Goal: Task Accomplishment & Management: Complete application form

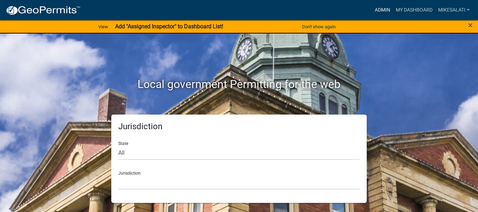
click at [383, 8] on link "Admin" at bounding box center [382, 10] width 21 height 13
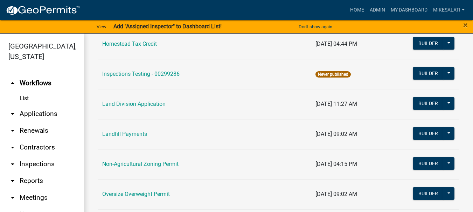
scroll to position [595, 0]
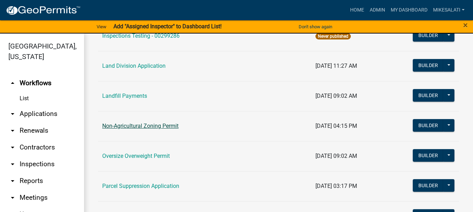
click at [163, 128] on link "Non-Agricultural Zoning Permit" at bounding box center [140, 126] width 76 height 7
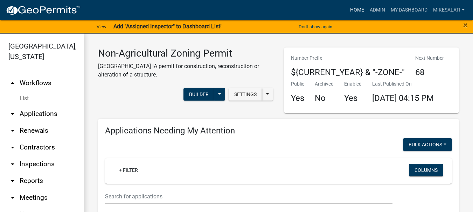
click at [349, 8] on link "Home" at bounding box center [357, 10] width 20 height 13
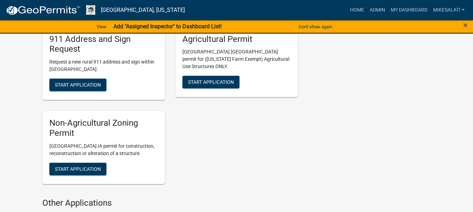
scroll to position [1365, 0]
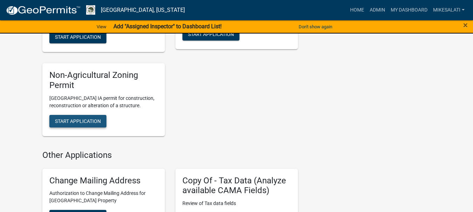
click at [67, 118] on span "Start Application" at bounding box center [78, 121] width 46 height 6
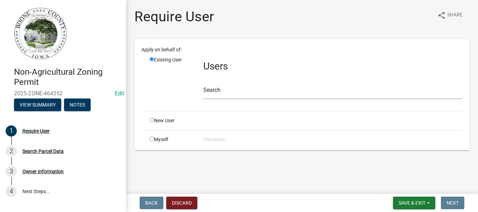
click at [151, 122] on input "radio" at bounding box center [151, 120] width 5 height 5
radio input "true"
radio input "false"
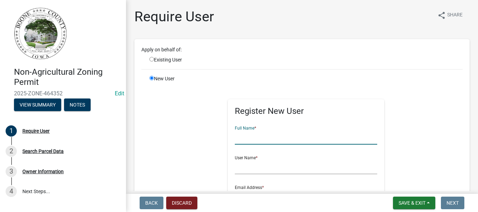
click at [258, 140] on input "text" at bounding box center [306, 138] width 143 height 14
type input "[PERSON_NAME]"
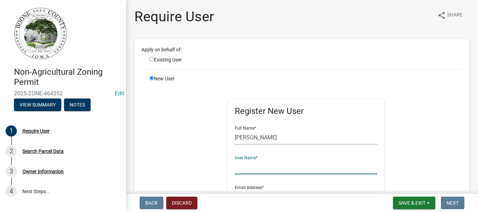
click at [243, 171] on input "text" at bounding box center [306, 167] width 143 height 14
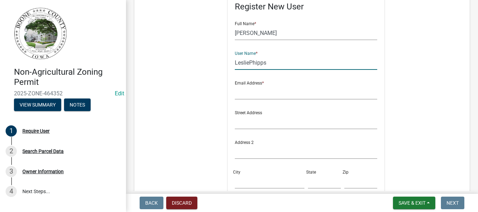
scroll to position [105, 0]
type input "LesliePhipps"
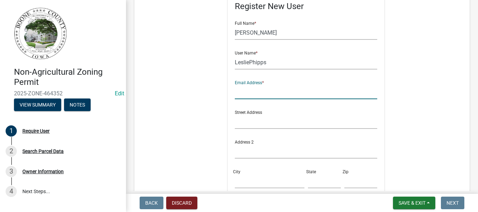
click at [257, 92] on input "text" at bounding box center [306, 92] width 143 height 14
type input "[EMAIL_ADDRESS][DOMAIN_NAME]"
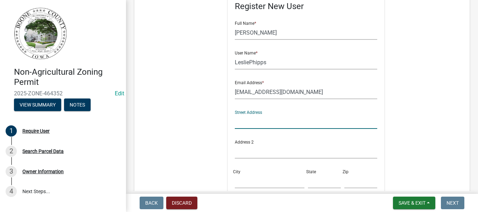
click at [247, 123] on input "text" at bounding box center [306, 122] width 143 height 14
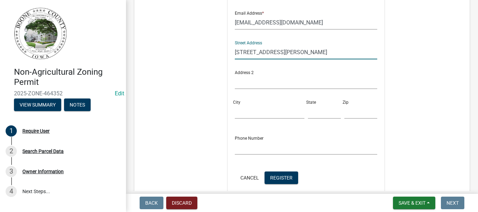
scroll to position [175, 0]
type input "797 Lilly Ln"
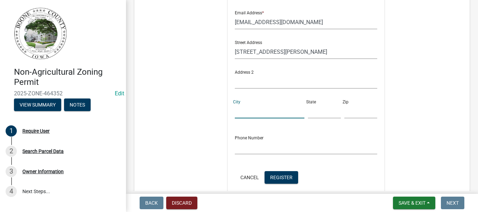
click at [244, 111] on input "City" at bounding box center [270, 111] width 70 height 14
type input "Boone"
type input "Ia"
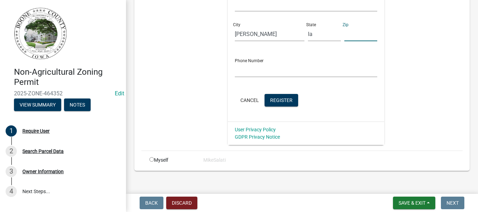
scroll to position [259, 0]
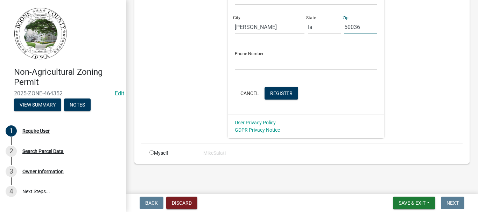
type input "50036"
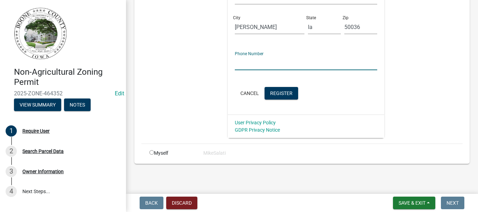
click at [312, 67] on input "text" at bounding box center [306, 63] width 143 height 14
type input "[PHONE_NUMBER]"
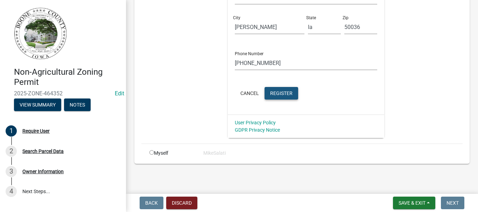
click at [280, 90] on button "Register" at bounding box center [282, 93] width 34 height 13
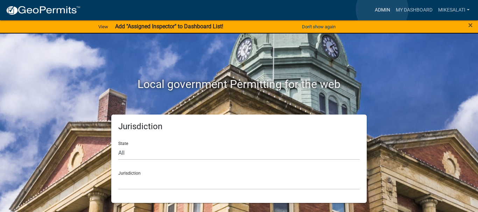
click at [382, 9] on link "Admin" at bounding box center [382, 10] width 21 height 13
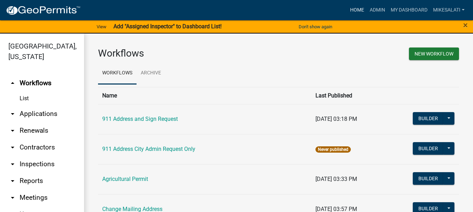
click at [354, 9] on link "Home" at bounding box center [357, 10] width 20 height 13
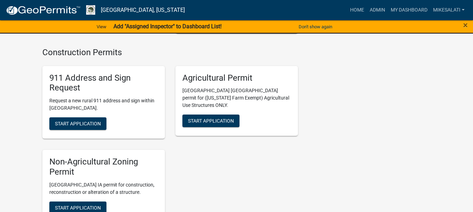
scroll to position [1260, 0]
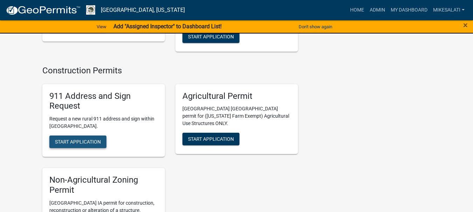
click at [105, 136] on button "Start Application" at bounding box center [77, 142] width 57 height 13
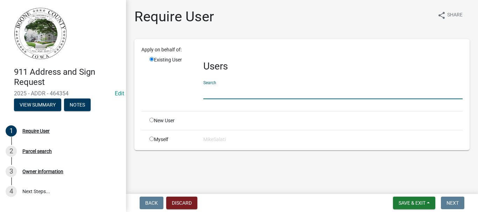
click at [210, 92] on input "text" at bounding box center [332, 92] width 259 height 14
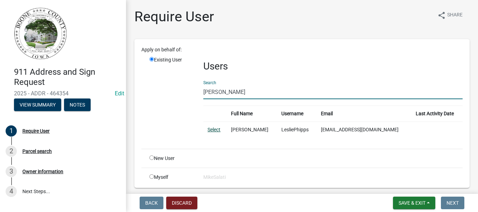
type input "[PERSON_NAME]"
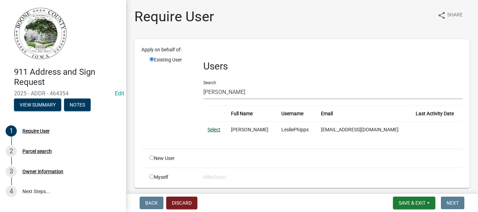
click at [212, 127] on link "Select" at bounding box center [214, 130] width 13 height 6
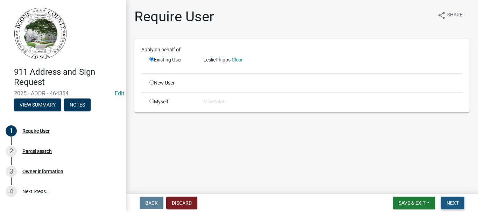
click at [458, 203] on span "Next" at bounding box center [453, 204] width 12 height 6
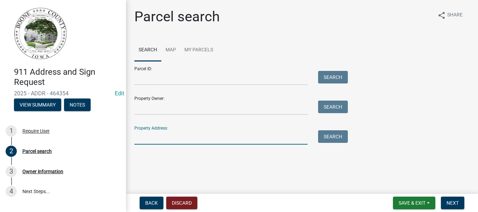
click at [250, 137] on input "Property Address:" at bounding box center [220, 138] width 173 height 14
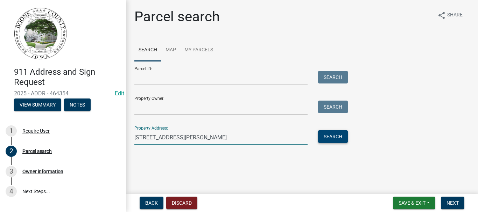
type input "[STREET_ADDRESS][PERSON_NAME]"
click at [340, 138] on button "Search" at bounding box center [333, 137] width 30 height 13
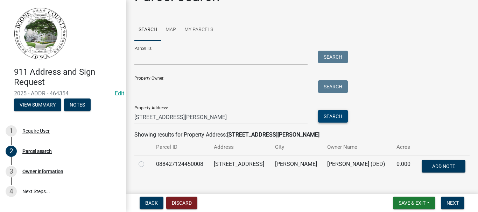
scroll to position [35, 0]
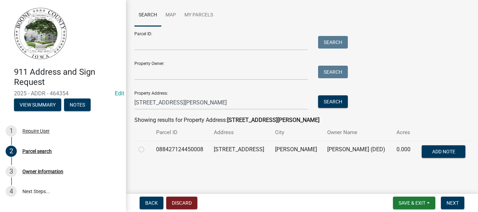
click at [147, 146] on label at bounding box center [147, 146] width 0 height 0
click at [147, 150] on input "radio" at bounding box center [149, 148] width 5 height 5
radio input "true"
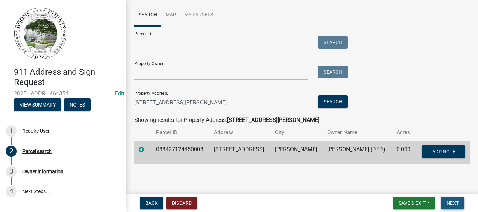
click at [456, 201] on span "Next" at bounding box center [453, 204] width 12 height 6
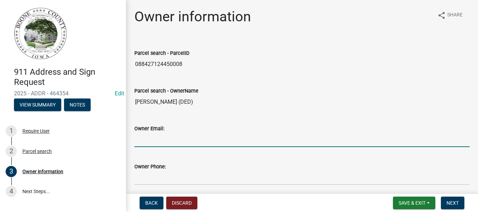
click at [303, 140] on input "Owner Email:" at bounding box center [301, 140] width 335 height 14
type input "[EMAIL_ADDRESS][DOMAIN_NAME]"
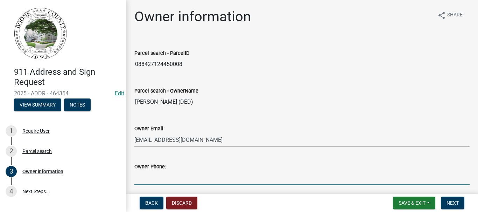
click at [264, 176] on input "Owner Phone:" at bounding box center [301, 178] width 335 height 14
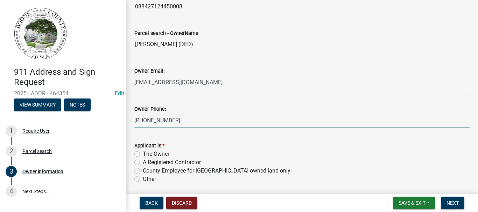
scroll to position [70, 0]
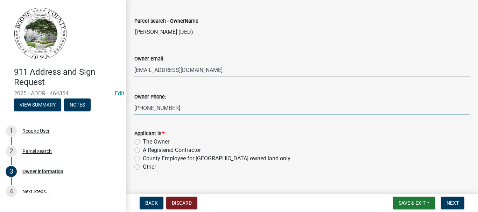
type input "[PHONE_NUMBER]"
click at [143, 142] on label "The Owner" at bounding box center [156, 142] width 27 height 8
click at [143, 142] on input "The Owner" at bounding box center [145, 140] width 5 height 5
radio input "true"
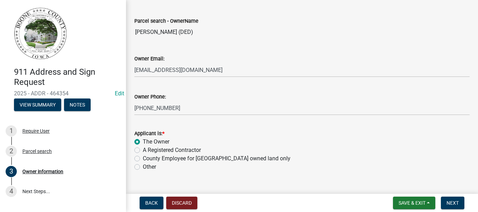
scroll to position [84, 0]
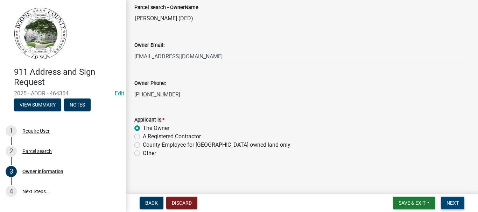
click at [446, 200] on button "Next" at bounding box center [452, 203] width 23 height 13
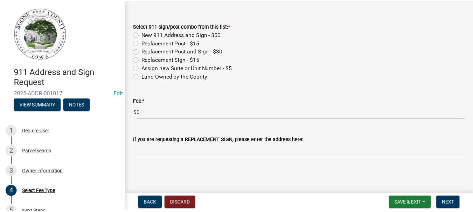
scroll to position [0, 0]
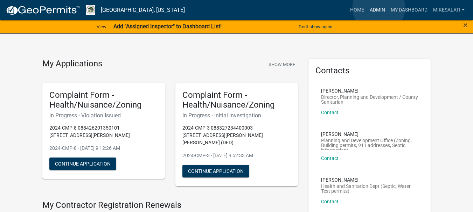
click at [379, 8] on link "Admin" at bounding box center [377, 10] width 21 height 13
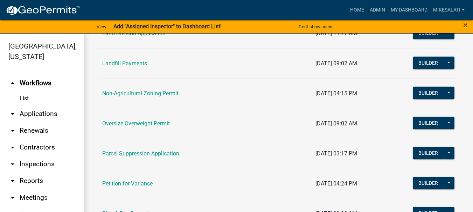
scroll to position [630, 0]
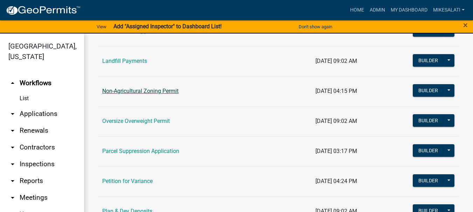
click at [147, 90] on link "Non-Agricultural Zoning Permit" at bounding box center [140, 91] width 76 height 7
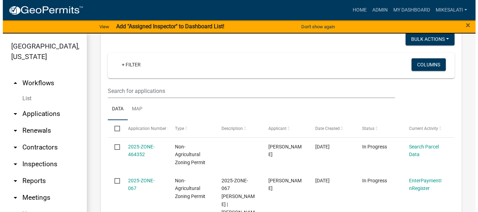
scroll to position [315, 0]
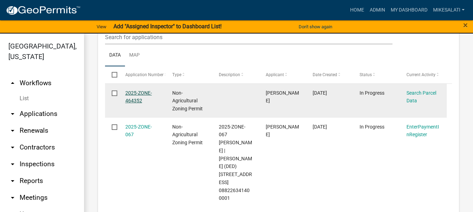
click at [145, 104] on link "2025-ZONE-464352" at bounding box center [138, 97] width 27 height 14
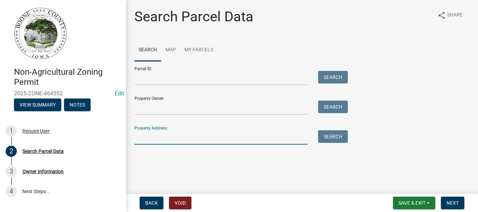
click at [250, 135] on input "Property Address:" at bounding box center [220, 138] width 173 height 14
type input "[STREET_ADDRESS][PERSON_NAME]"
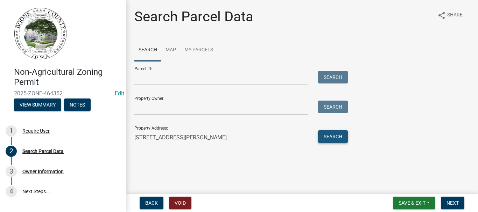
click at [333, 138] on button "Search" at bounding box center [333, 137] width 30 height 13
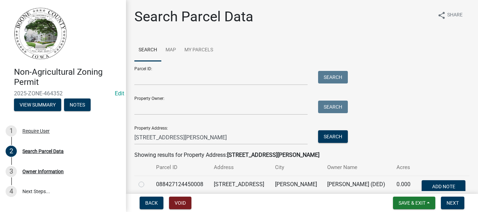
drag, startPoint x: 140, startPoint y: 185, endPoint x: 253, endPoint y: 177, distance: 112.7
click at [147, 181] on label at bounding box center [147, 181] width 0 height 0
click at [147, 185] on input "radio" at bounding box center [149, 183] width 5 height 5
radio input "true"
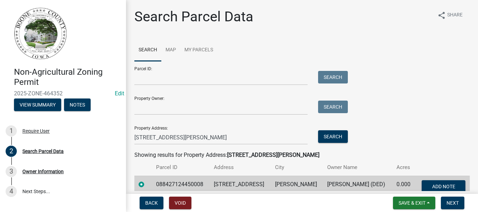
scroll to position [35, 0]
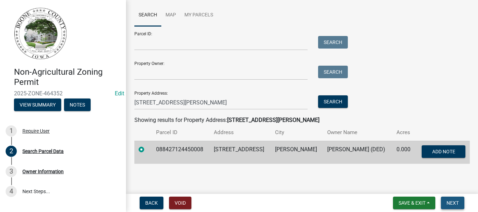
click at [456, 203] on span "Next" at bounding box center [453, 204] width 12 height 6
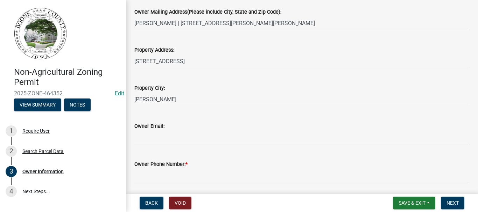
scroll to position [210, 0]
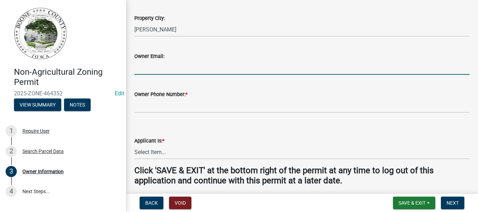
click at [167, 66] on input "Owner Email:" at bounding box center [301, 68] width 335 height 14
type input "[EMAIL_ADDRESS][DOMAIN_NAME]"
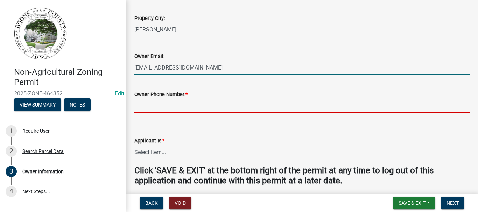
click at [171, 105] on input "Owner Phone Number: *" at bounding box center [301, 106] width 335 height 14
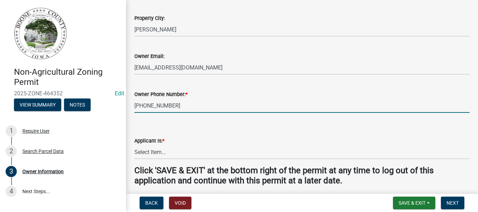
type input "[PHONE_NUMBER]"
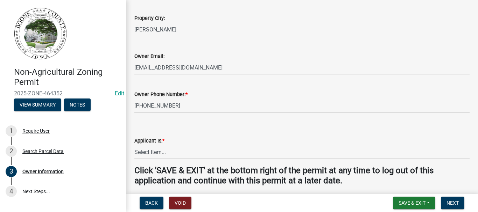
click at [149, 153] on select "Select Item... The Property Owner A contractor who has registered with Boone Co…" at bounding box center [301, 152] width 335 height 14
click at [134, 145] on select "Select Item... The Property Owner A contractor who has registered with Boone Co…" at bounding box center [301, 152] width 335 height 14
select select "38c7e77b-1303-488d-b958-87c851393774"
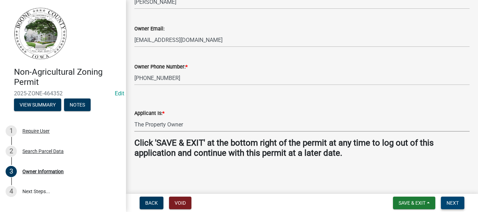
click at [458, 202] on span "Next" at bounding box center [453, 204] width 12 height 6
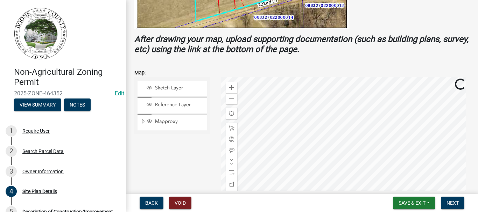
scroll to position [280, 0]
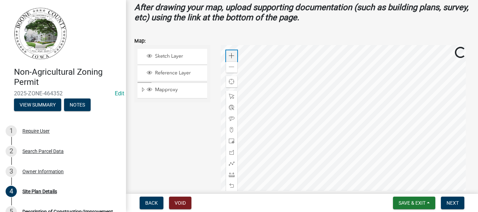
click at [229, 58] on span at bounding box center [232, 56] width 6 height 6
click at [231, 176] on span at bounding box center [232, 175] width 6 height 6
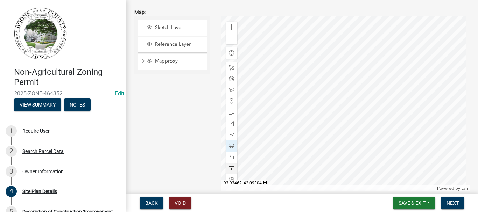
click at [297, 65] on div at bounding box center [345, 103] width 249 height 175
click at [313, 65] on div at bounding box center [345, 103] width 249 height 175
click at [313, 97] on div at bounding box center [345, 103] width 249 height 175
click at [297, 98] on div at bounding box center [345, 103] width 249 height 175
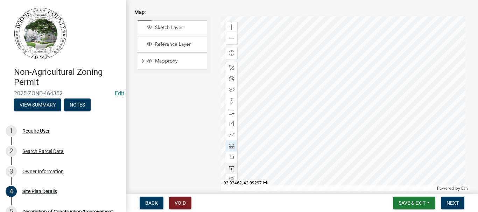
click at [297, 98] on div at bounding box center [345, 103] width 249 height 175
click at [296, 97] on div at bounding box center [345, 103] width 249 height 175
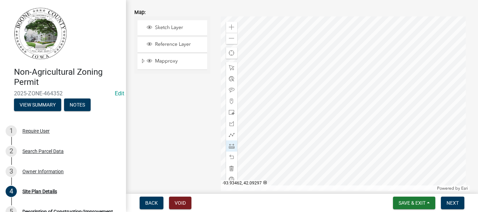
click at [297, 97] on div at bounding box center [345, 103] width 249 height 175
click at [232, 157] on span at bounding box center [232, 158] width 6 height 6
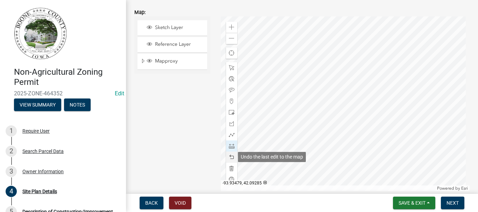
click at [232, 157] on span at bounding box center [232, 158] width 6 height 6
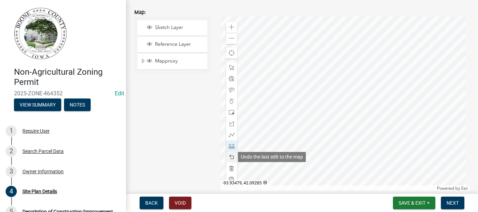
click at [232, 157] on span at bounding box center [232, 158] width 6 height 6
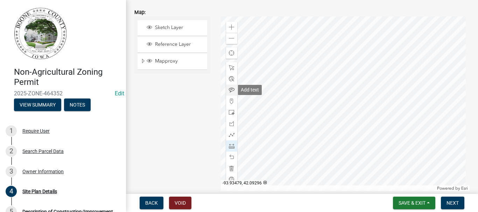
click at [229, 89] on span at bounding box center [232, 91] width 6 height 6
click at [304, 57] on div at bounding box center [345, 103] width 249 height 175
click at [323, 81] on div at bounding box center [345, 103] width 249 height 175
click at [456, 201] on span "Next" at bounding box center [453, 204] width 12 height 6
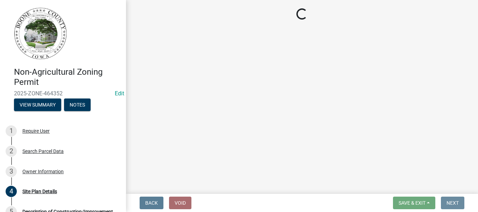
scroll to position [0, 0]
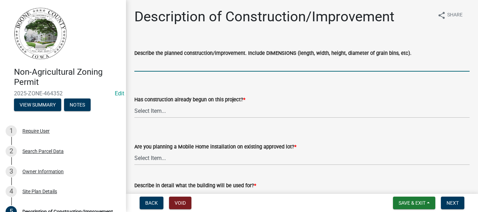
click at [176, 66] on input "Describe the planned construction/improvement. Include DIMENSIONS (length, widt…" at bounding box center [301, 64] width 335 height 14
type input "building a 12' x 24 ft 3 season porch"
click at [168, 112] on select "Select Item... Yes No" at bounding box center [301, 111] width 335 height 14
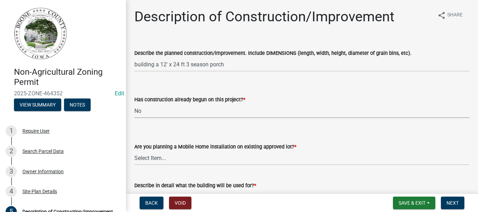
click at [134, 104] on select "Select Item... Yes No" at bounding box center [301, 111] width 335 height 14
select select "780d6c2c-296a-4ca9-89f5-6f46740c66d4"
click at [169, 158] on select "Select Item... Yes No" at bounding box center [301, 158] width 335 height 14
click at [134, 151] on select "Select Item... Yes No" at bounding box center [301, 158] width 335 height 14
select select "11cf4637-fcbf-4a36-af17-97ff4966c2e6"
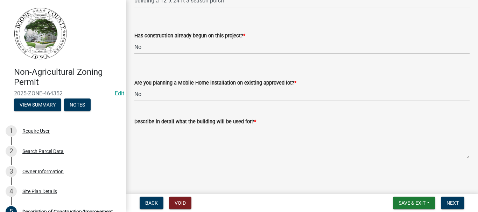
scroll to position [64, 0]
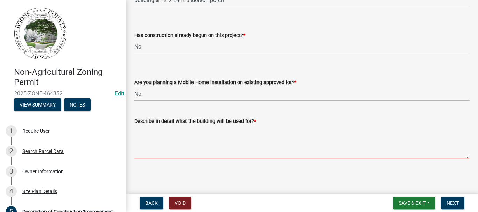
click at [187, 152] on textarea "Describe in detail what the building will be used for? *" at bounding box center [301, 142] width 335 height 33
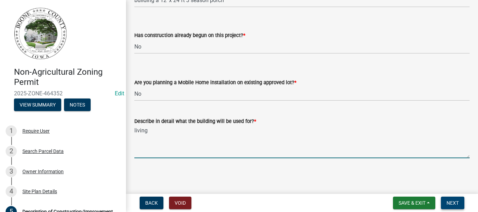
type textarea "living"
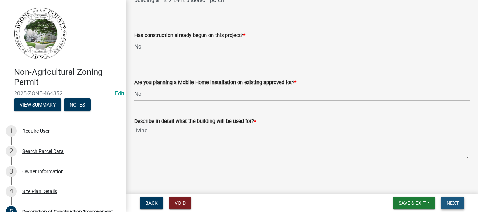
click at [456, 202] on span "Next" at bounding box center [453, 204] width 12 height 6
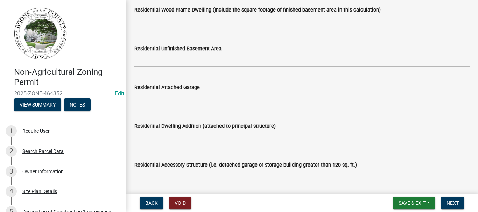
scroll to position [105, 0]
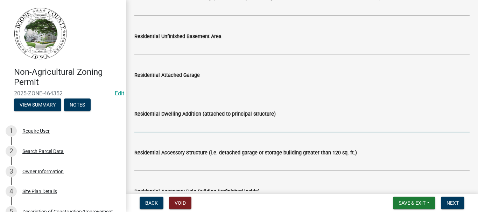
click at [183, 125] on input "text" at bounding box center [301, 125] width 335 height 14
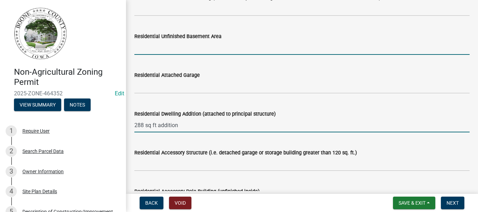
type input "288"
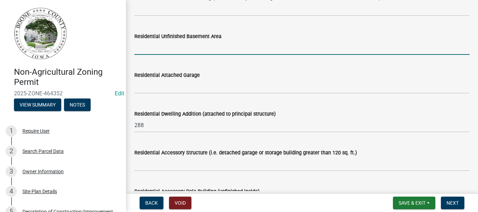
click at [173, 49] on input "text" at bounding box center [301, 48] width 335 height 14
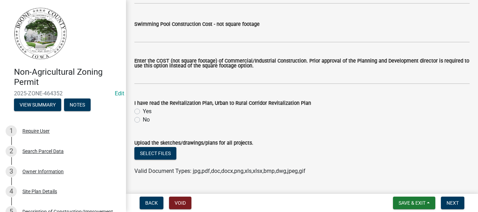
scroll to position [614, 0]
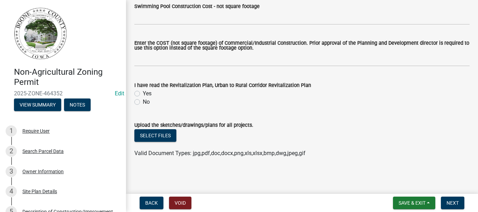
type input "288"
click at [143, 92] on label "Yes" at bounding box center [147, 94] width 9 height 8
click at [143, 92] on input "Yes" at bounding box center [145, 92] width 5 height 5
radio input "true"
click at [454, 203] on span "Next" at bounding box center [453, 204] width 12 height 6
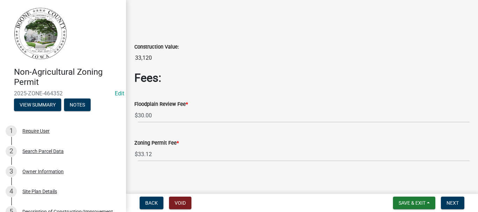
scroll to position [61, 0]
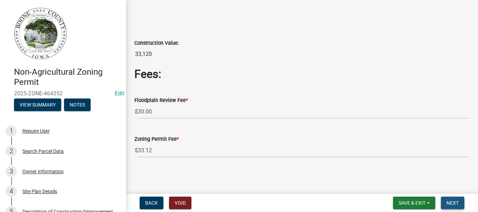
click at [458, 202] on span "Next" at bounding box center [453, 204] width 12 height 6
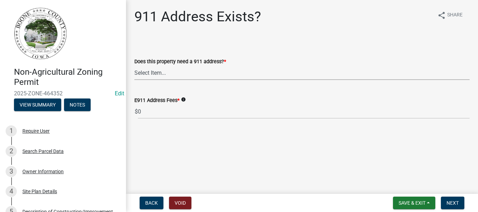
click at [140, 72] on select "Select Item... Property already has a 911 address Request a new 911 address, si…" at bounding box center [301, 73] width 335 height 14
click at [134, 66] on select "Select Item... Property already has a 911 address Request a new 911 address, si…" at bounding box center [301, 73] width 335 height 14
select select "f1813c40-ff51-4f8e-a09d-ea2142ee239a"
click at [456, 203] on span "Next" at bounding box center [453, 204] width 12 height 6
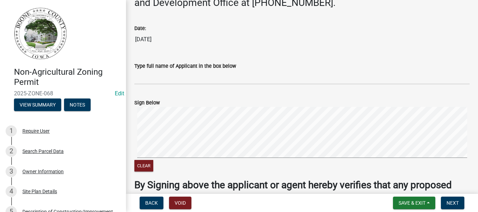
scroll to position [70, 0]
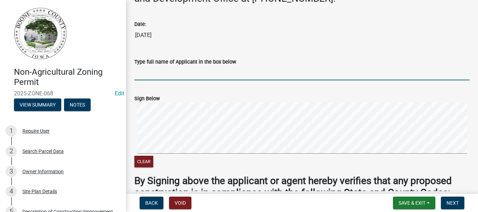
click at [240, 74] on input "Type full name of Applicant in the box below" at bounding box center [301, 73] width 335 height 14
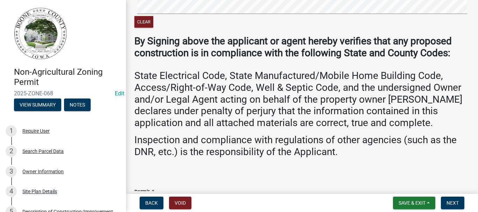
scroll to position [262, 0]
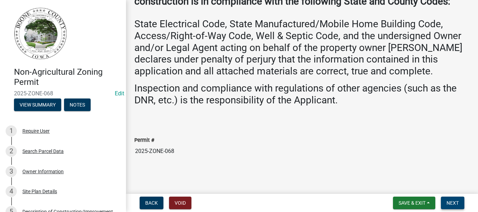
type input "[PERSON_NAME]"
click at [453, 199] on button "Next" at bounding box center [452, 203] width 23 height 13
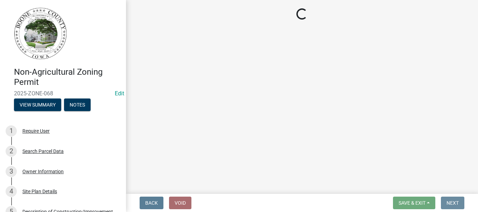
scroll to position [0, 0]
select select "3: 3"
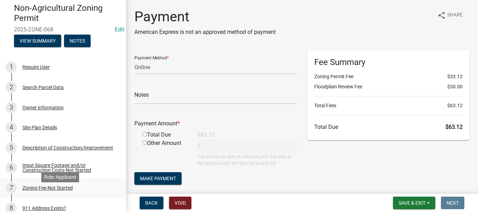
scroll to position [70, 0]
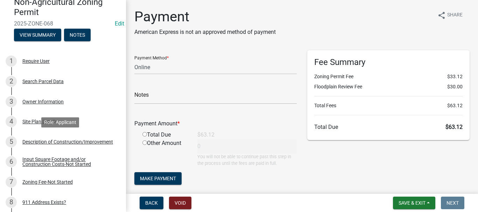
click at [45, 142] on div "Description of Construction/Improvement" at bounding box center [67, 142] width 91 height 5
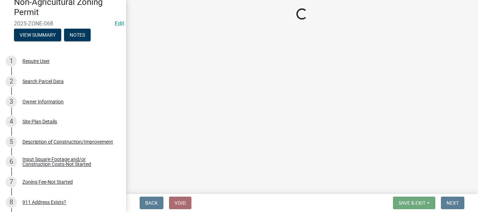
select select "780d6c2c-296a-4ca9-89f5-6f46740c66d4"
select select "11cf4637-fcbf-4a36-af17-97ff4966c2e6"
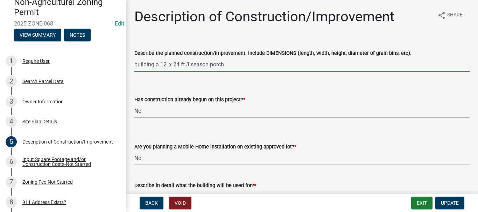
click at [260, 65] on input "building a 12' x 24 ft 3 season porch" at bounding box center [301, 64] width 335 height 14
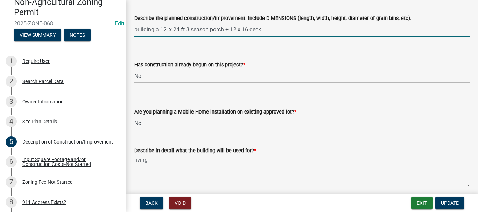
scroll to position [64, 0]
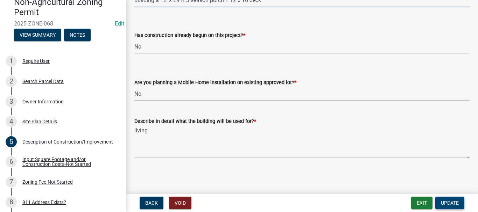
type input "building a 12' x 24 ft 3 season porch + 12 x 16 deck"
click at [445, 204] on span "Update" at bounding box center [450, 204] width 18 height 6
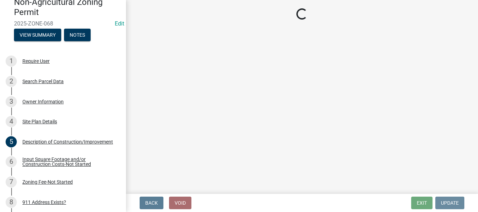
scroll to position [0, 0]
select select "3: 3"
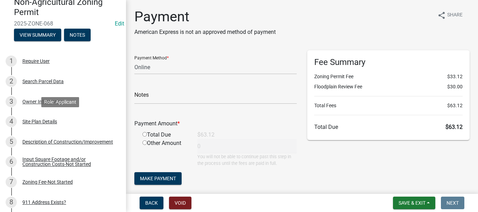
click at [34, 120] on div "Site Plan Details" at bounding box center [39, 121] width 35 height 5
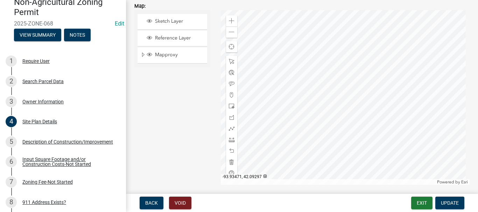
scroll to position [350, 0]
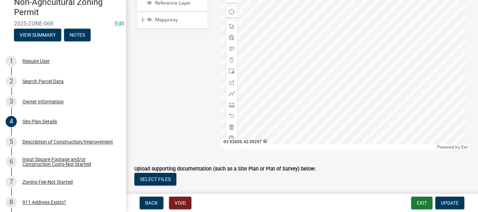
click at [334, 105] on div at bounding box center [345, 62] width 249 height 175
click at [230, 26] on span at bounding box center [232, 27] width 6 height 6
click at [330, 106] on div at bounding box center [345, 62] width 249 height 175
click at [329, 106] on div at bounding box center [345, 62] width 249 height 175
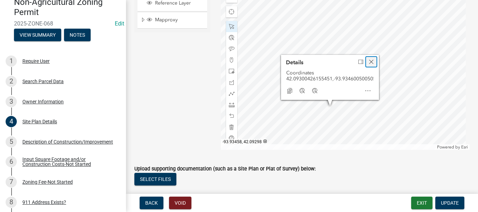
click at [370, 59] on span "Close" at bounding box center [372, 62] width 6 height 6
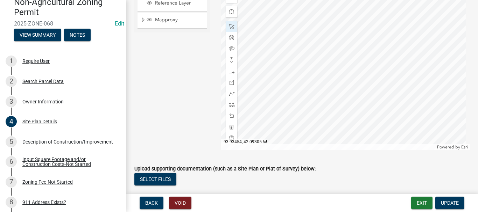
scroll to position [325, 0]
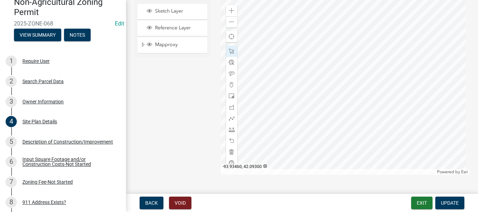
click at [327, 98] on div at bounding box center [345, 87] width 249 height 175
click at [336, 128] on div at bounding box center [345, 87] width 249 height 175
click at [325, 55] on div at bounding box center [345, 87] width 249 height 175
drag, startPoint x: 230, startPoint y: 133, endPoint x: 245, endPoint y: 133, distance: 15.4
click at [230, 132] on div at bounding box center [231, 129] width 11 height 11
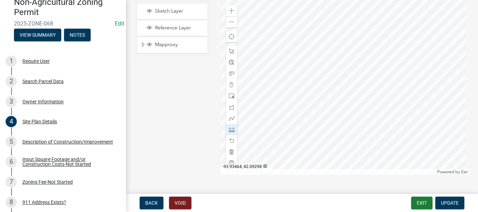
click at [304, 126] on div at bounding box center [345, 87] width 249 height 175
click at [302, 157] on div at bounding box center [345, 87] width 249 height 175
click at [344, 158] on div at bounding box center [345, 87] width 249 height 175
click at [345, 126] on div at bounding box center [345, 87] width 249 height 175
click at [306, 126] on div at bounding box center [345, 87] width 249 height 175
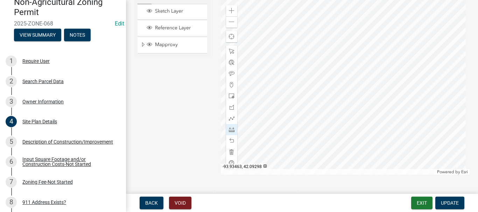
click at [305, 126] on div at bounding box center [345, 87] width 249 height 175
click at [229, 138] on span at bounding box center [232, 141] width 6 height 6
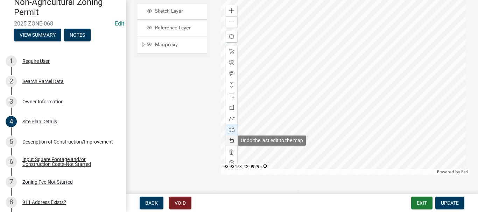
click at [229, 138] on span at bounding box center [232, 141] width 6 height 6
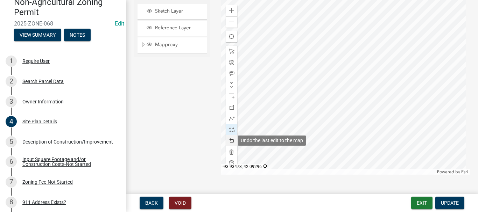
click at [229, 140] on span at bounding box center [232, 141] width 6 height 6
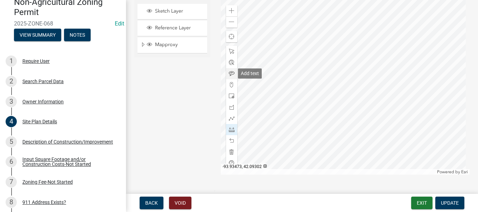
click at [227, 74] on div at bounding box center [231, 73] width 11 height 11
click at [307, 144] on div at bounding box center [345, 87] width 249 height 175
click at [318, 154] on div at bounding box center [345, 87] width 249 height 175
click at [454, 203] on span "Update" at bounding box center [450, 204] width 18 height 6
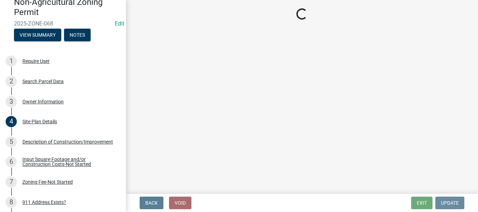
scroll to position [0, 0]
select select "3: 3"
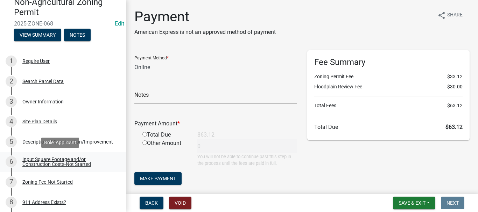
drag, startPoint x: 42, startPoint y: 159, endPoint x: 46, endPoint y: 158, distance: 4.8
click at [42, 159] on div "Input Square Footage and/or Construction Costs-Not Started" at bounding box center [68, 162] width 92 height 10
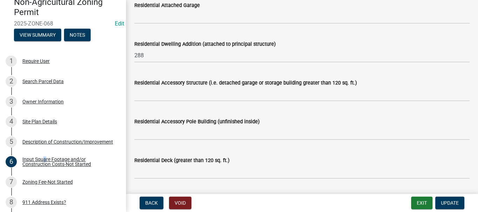
scroll to position [210, 0]
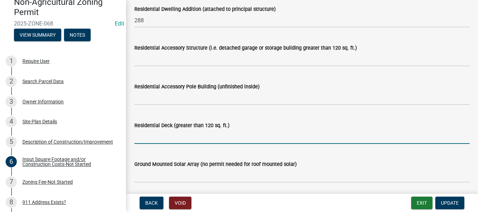
click at [149, 137] on input "text" at bounding box center [301, 137] width 335 height 14
type input "192"
click at [451, 202] on span "Update" at bounding box center [450, 204] width 18 height 6
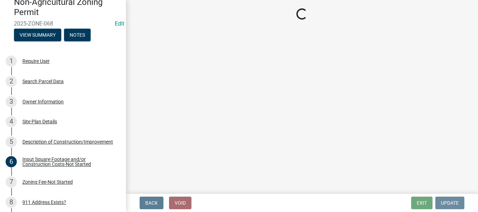
scroll to position [0, 0]
select select "3: 3"
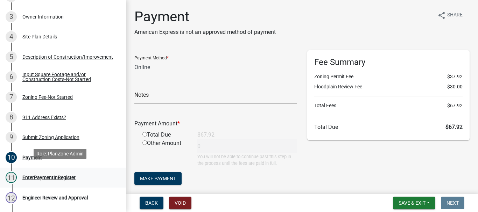
scroll to position [175, 0]
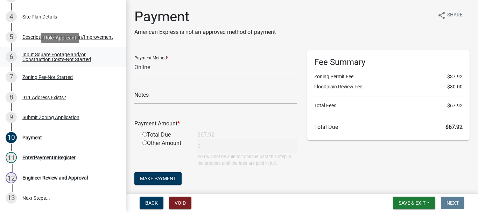
click at [50, 56] on div "Input Square Footage and/or Construction Costs-Not Started" at bounding box center [68, 57] width 92 height 10
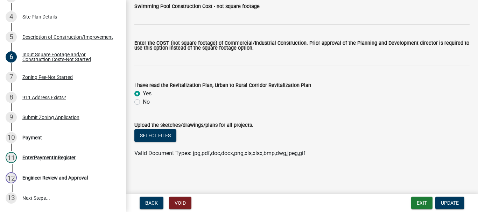
scroll to position [614, 0]
click at [165, 136] on button "Select files" at bounding box center [155, 136] width 42 height 13
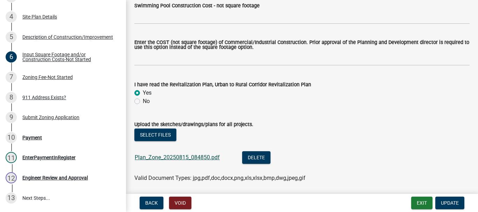
click at [183, 156] on link "Plan_Zone_20250815_084850.pdf" at bounding box center [177, 157] width 85 height 7
click at [445, 199] on button "Update" at bounding box center [449, 203] width 29 height 13
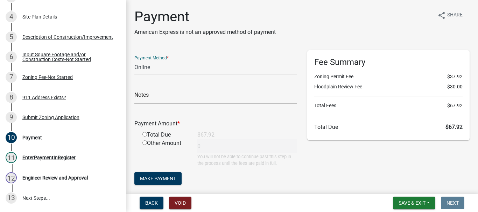
click at [154, 68] on select "Credit Card POS Check Cash Online" at bounding box center [215, 67] width 162 height 14
select select "2: 1"
click at [134, 60] on select "Credit Card POS Check Cash Online" at bounding box center [215, 67] width 162 height 14
click at [144, 134] on input "radio" at bounding box center [144, 134] width 5 height 5
radio input "true"
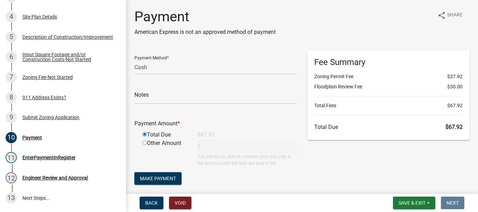
type input "67.92"
click at [166, 174] on button "Make Payment" at bounding box center [157, 179] width 47 height 13
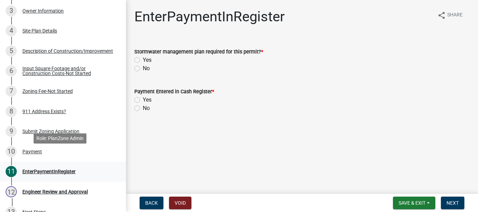
scroll to position [189, 0]
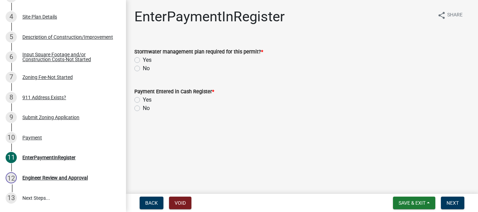
click at [143, 69] on label "No" at bounding box center [146, 68] width 7 height 8
click at [143, 69] on input "No" at bounding box center [145, 66] width 5 height 5
radio input "true"
drag, startPoint x: 137, startPoint y: 102, endPoint x: 143, endPoint y: 104, distance: 6.4
click at [143, 102] on label "Yes" at bounding box center [147, 100] width 9 height 8
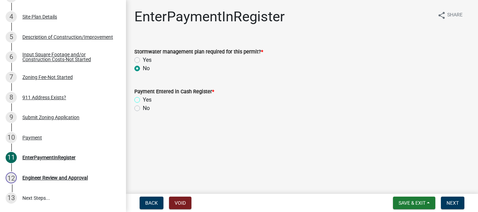
click at [143, 100] on input "Yes" at bounding box center [145, 98] width 5 height 5
radio input "true"
drag, startPoint x: 454, startPoint y: 202, endPoint x: 411, endPoint y: 202, distance: 43.1
click at [454, 202] on span "Next" at bounding box center [453, 204] width 12 height 6
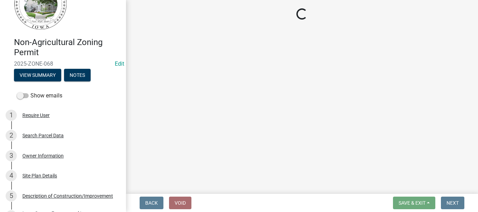
scroll to position [0, 0]
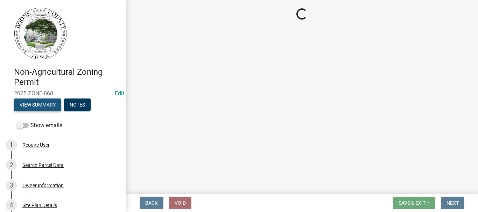
click at [41, 104] on button "View Summary" at bounding box center [37, 105] width 47 height 13
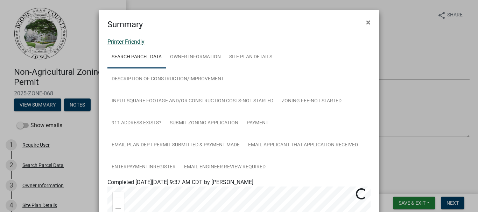
click at [124, 43] on link "Printer Friendly" at bounding box center [125, 42] width 37 height 7
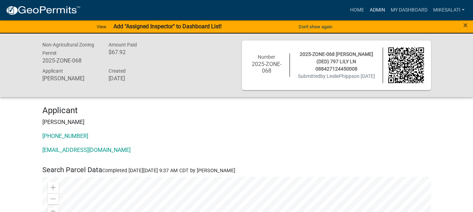
click at [373, 9] on link "Admin" at bounding box center [377, 10] width 21 height 13
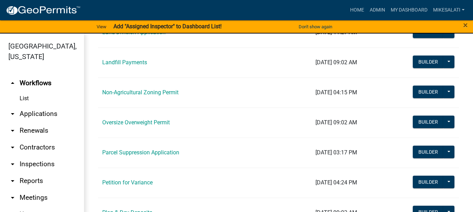
scroll to position [630, 0]
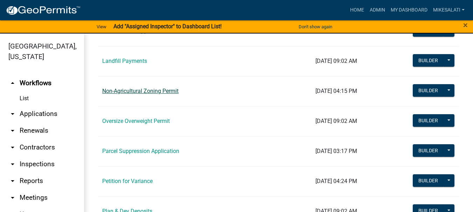
click at [160, 93] on link "Non-Agricultural Zoning Permit" at bounding box center [140, 91] width 76 height 7
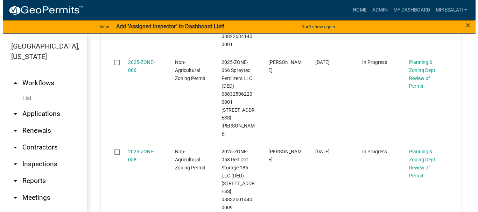
scroll to position [496, 0]
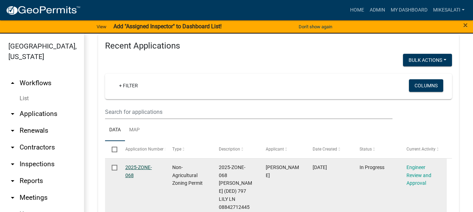
click at [146, 165] on link "2025-ZONE-068" at bounding box center [138, 172] width 27 height 14
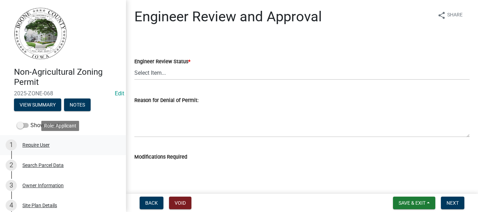
click at [33, 145] on div "Require User" at bounding box center [35, 145] width 27 height 5
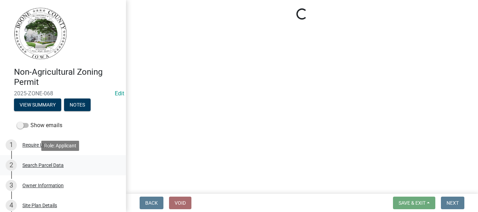
click at [43, 165] on div "Search Parcel Data" at bounding box center [42, 165] width 41 height 5
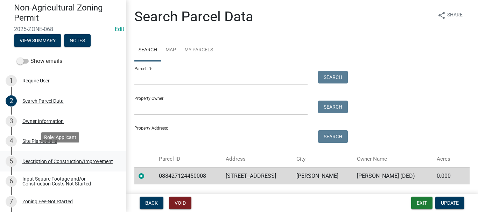
scroll to position [70, 0]
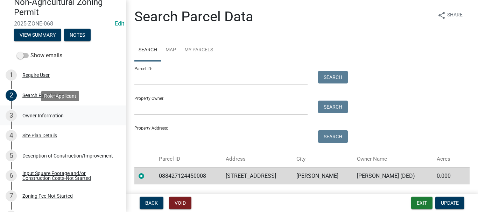
click at [47, 114] on div "Owner Information" at bounding box center [42, 115] width 41 height 5
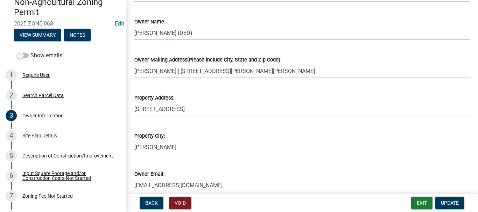
scroll to position [140, 0]
